Goal: Check status: Check status

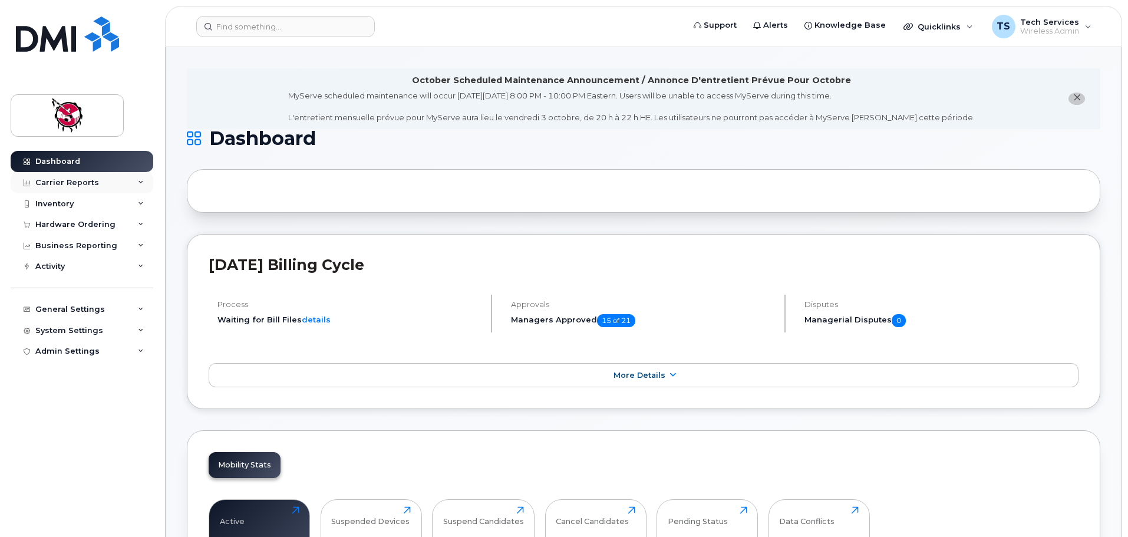
click at [90, 181] on div "Carrier Reports" at bounding box center [67, 182] width 64 height 9
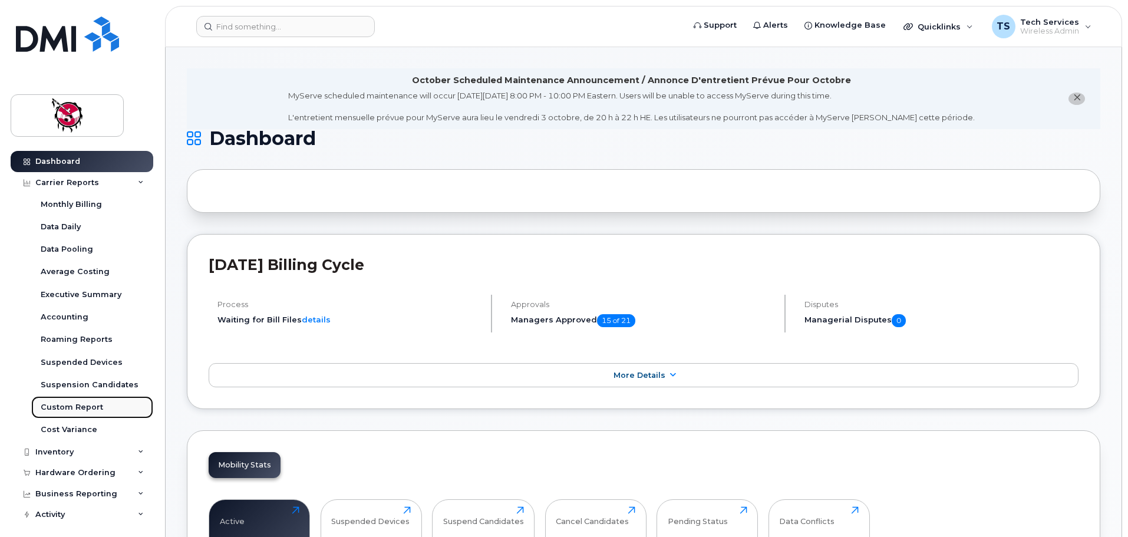
click at [74, 408] on div "Custom Report" at bounding box center [72, 407] width 62 height 11
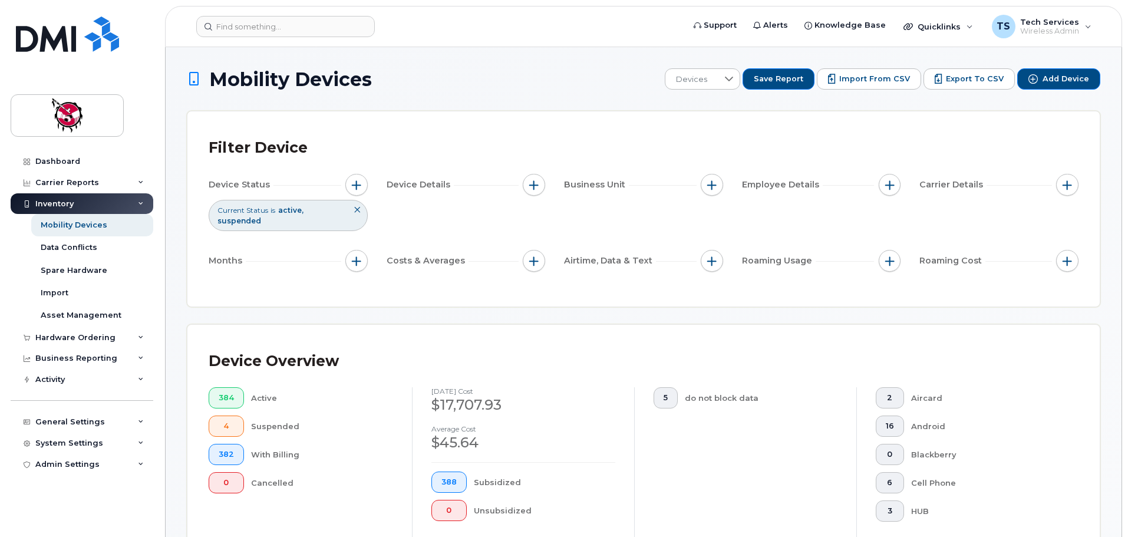
scroll to position [236, 0]
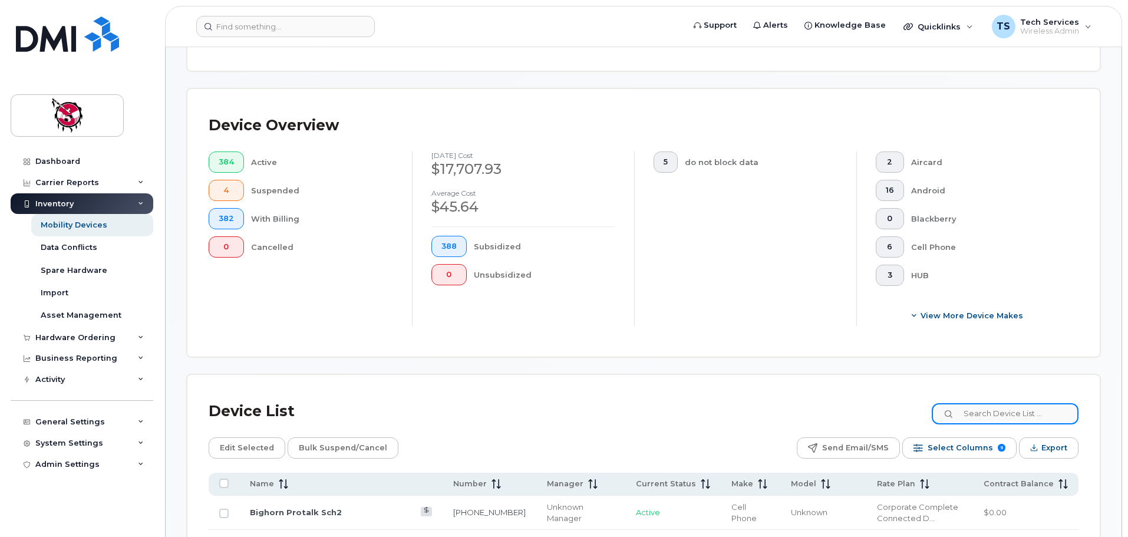
click at [999, 412] on input at bounding box center [1005, 413] width 147 height 21
type input "0744"
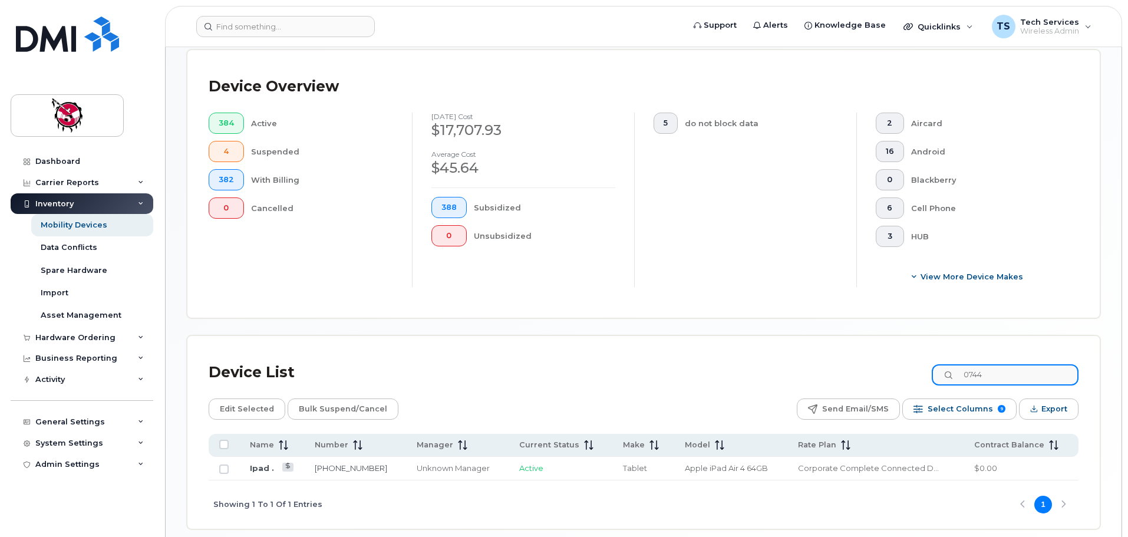
scroll to position [295, 0]
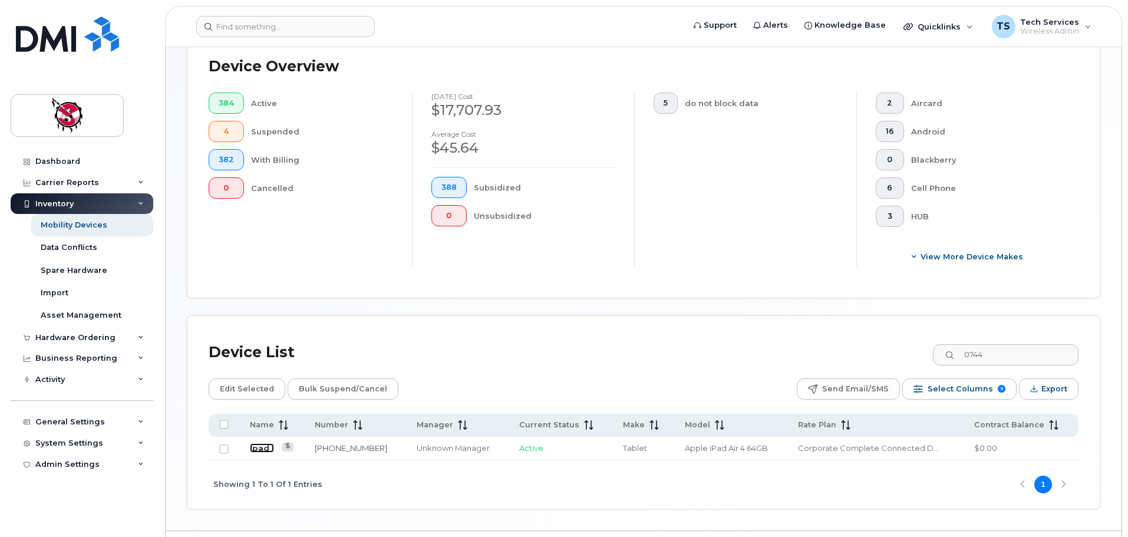
click at [255, 443] on link "Ipad ." at bounding box center [262, 447] width 24 height 9
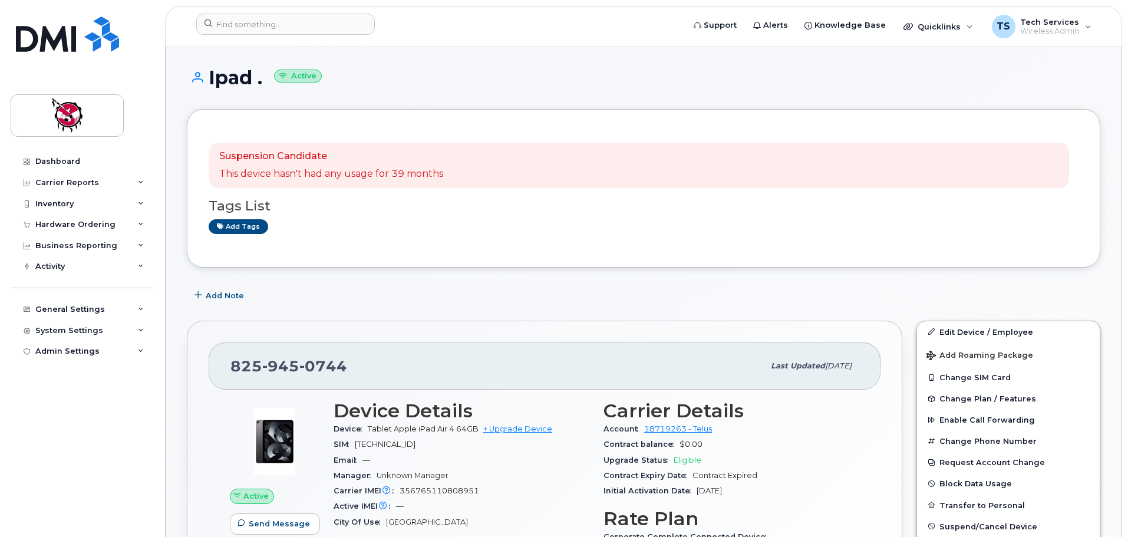
scroll to position [118, 0]
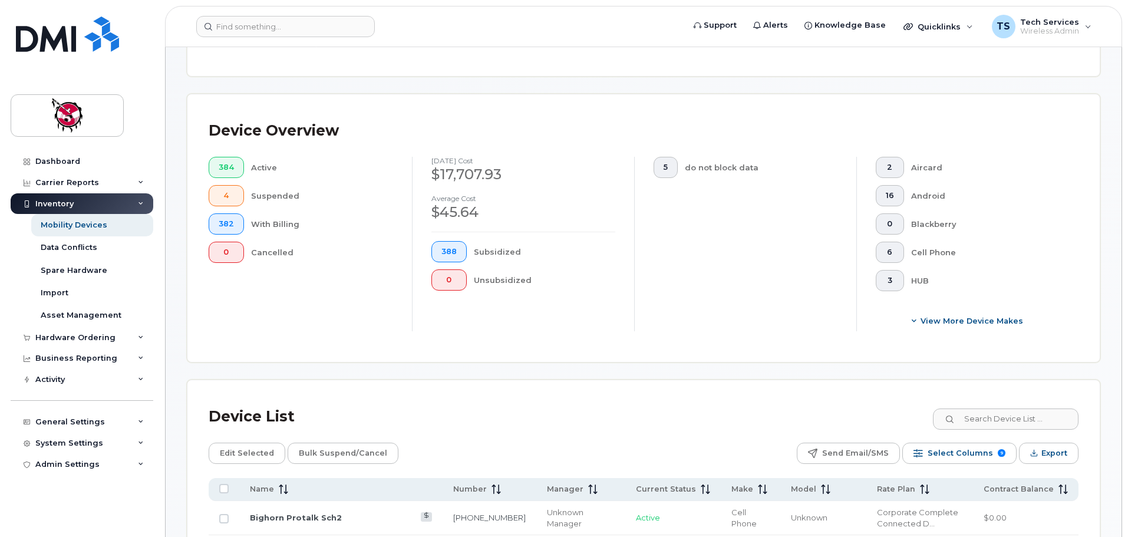
scroll to position [256, 0]
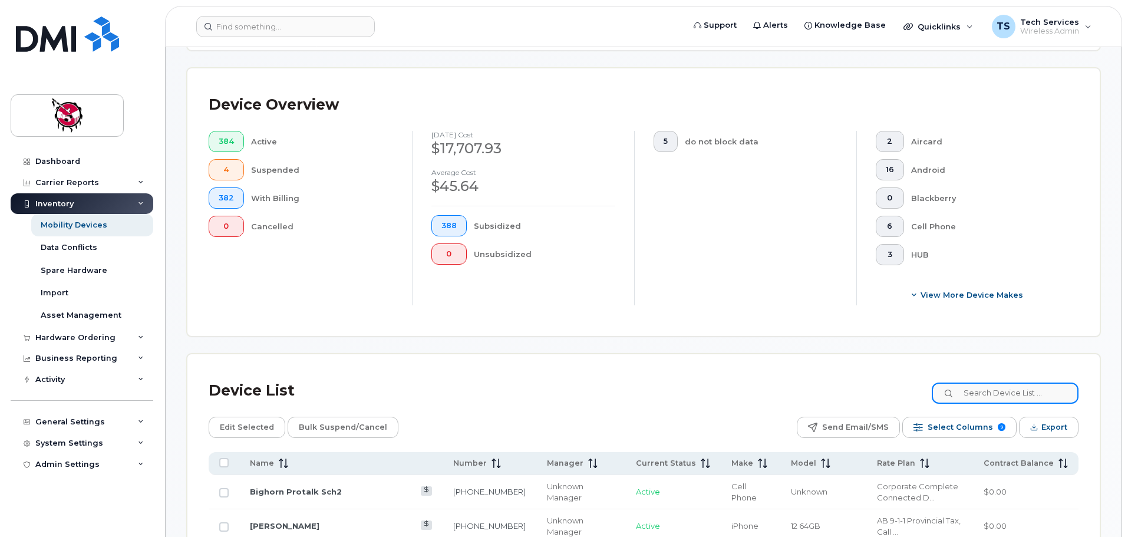
click at [999, 387] on input at bounding box center [1005, 392] width 147 height 21
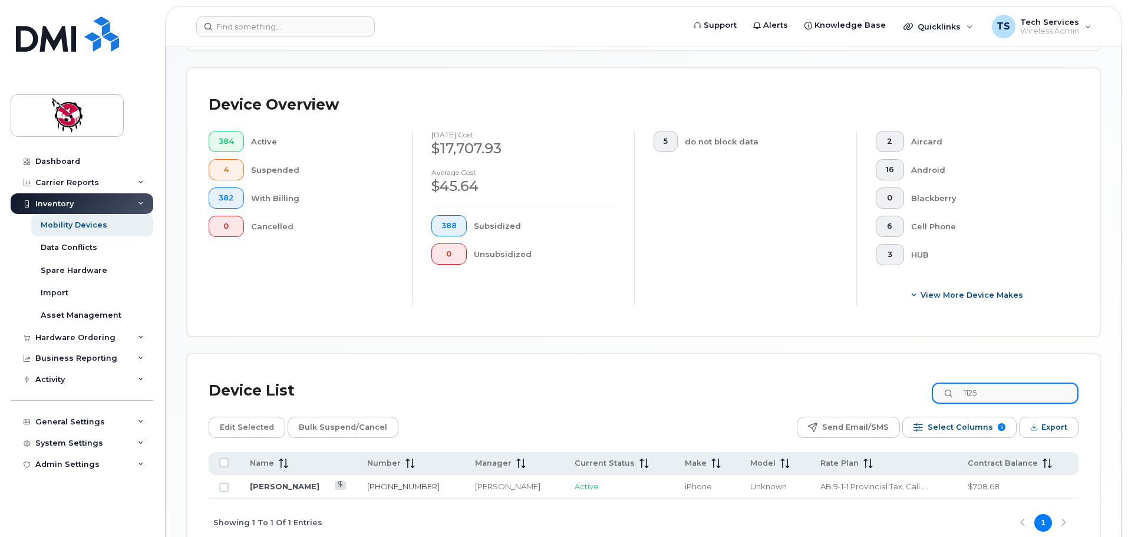
type input "1125"
